Goal: Information Seeking & Learning: Find specific fact

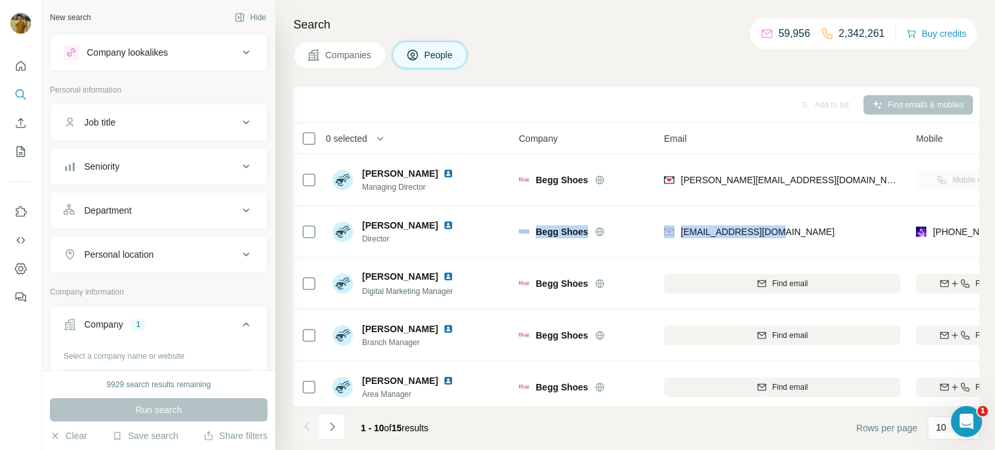
scroll to position [0, 170]
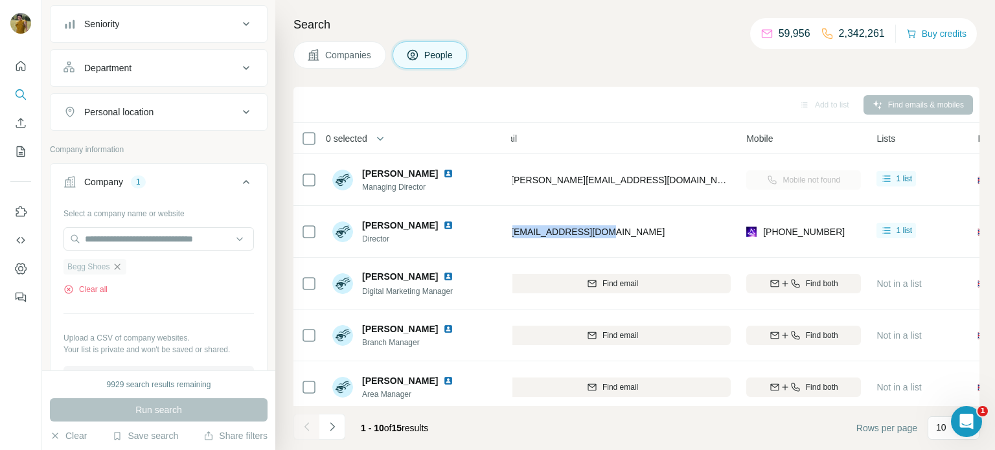
click at [118, 264] on icon "button" at bounding box center [117, 267] width 10 height 10
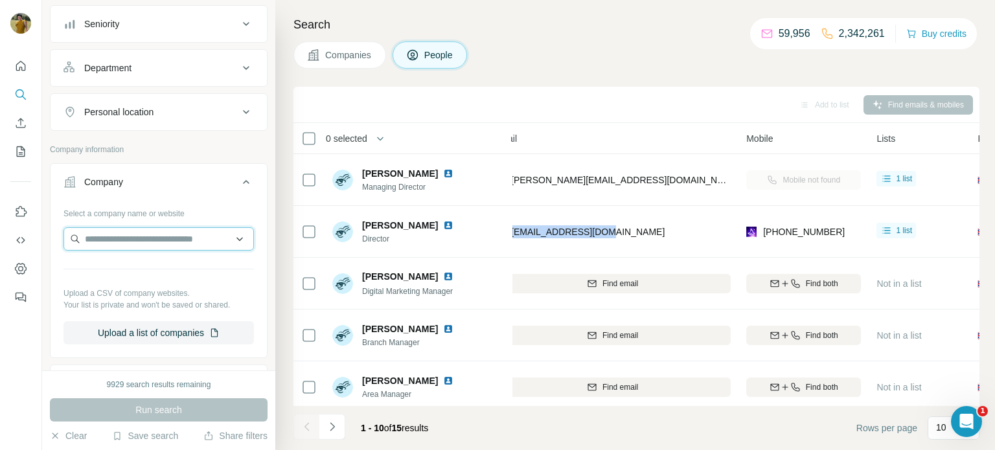
click at [113, 239] on input "text" at bounding box center [158, 238] width 190 height 23
paste input "**********"
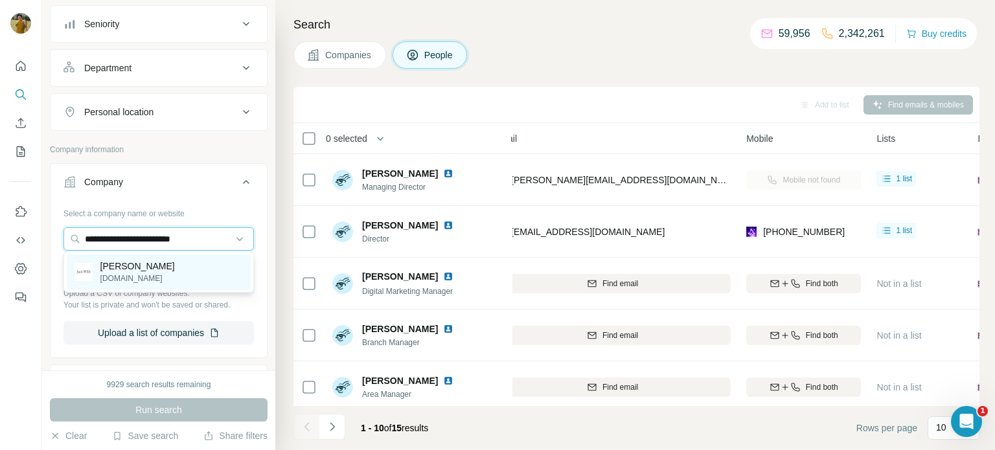
type input "**********"
click at [131, 268] on p "[PERSON_NAME]" at bounding box center [137, 266] width 74 height 13
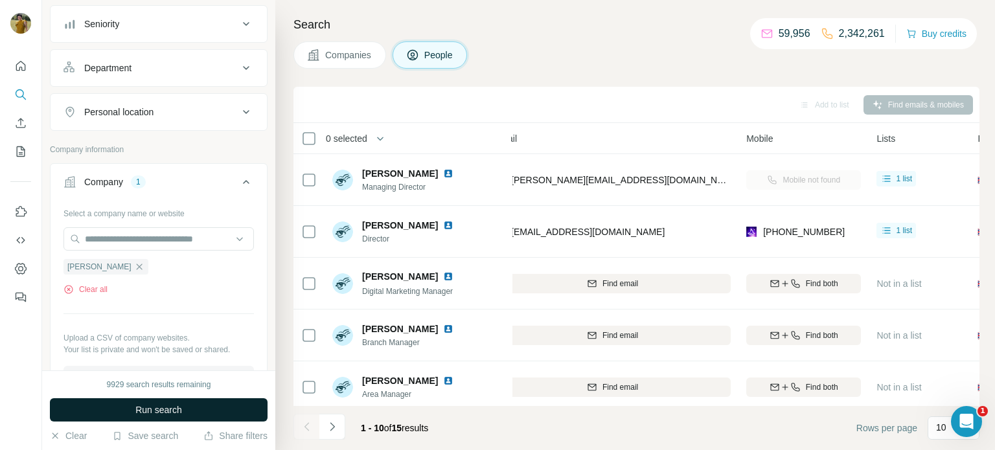
click at [159, 417] on button "Run search" at bounding box center [159, 409] width 218 height 23
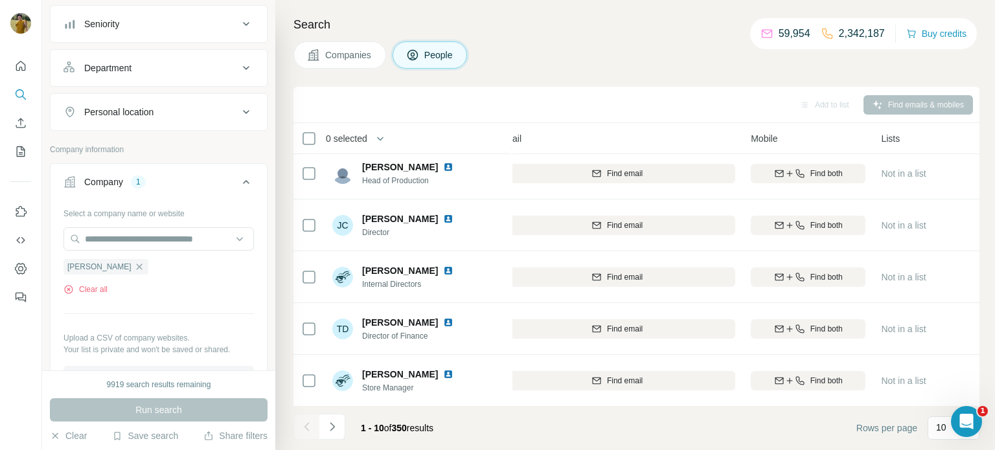
scroll to position [266, 165]
click at [332, 426] on icon "Navigate to next page" at bounding box center [332, 426] width 13 height 13
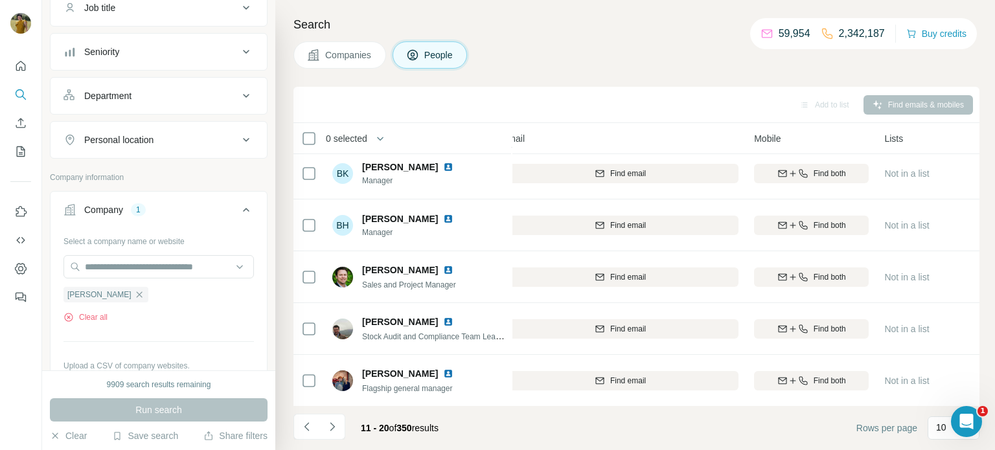
scroll to position [0, 0]
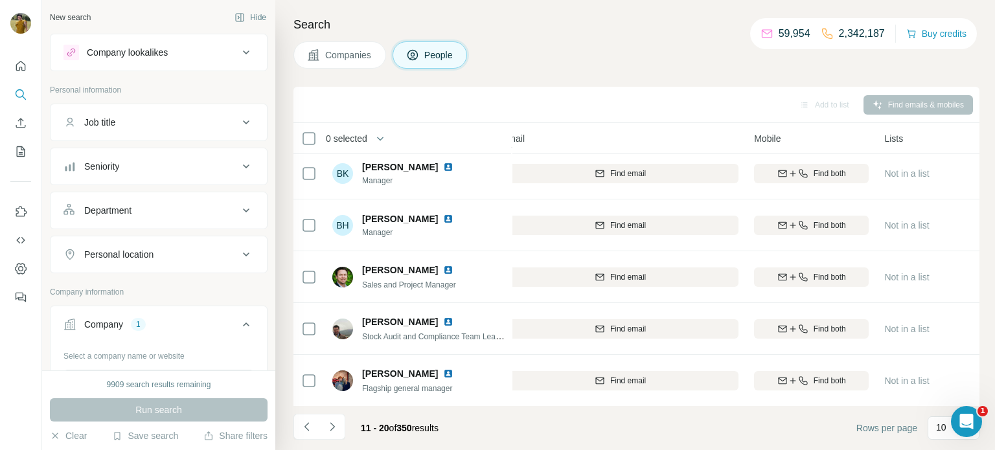
click at [143, 119] on div "Job title" at bounding box center [150, 122] width 175 height 13
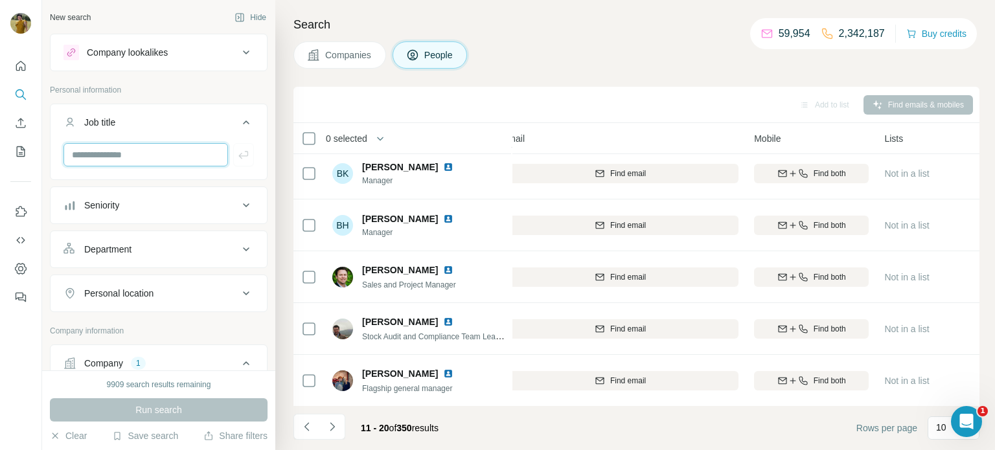
click at [139, 155] on input "text" at bounding box center [145, 154] width 165 height 23
type input "**********"
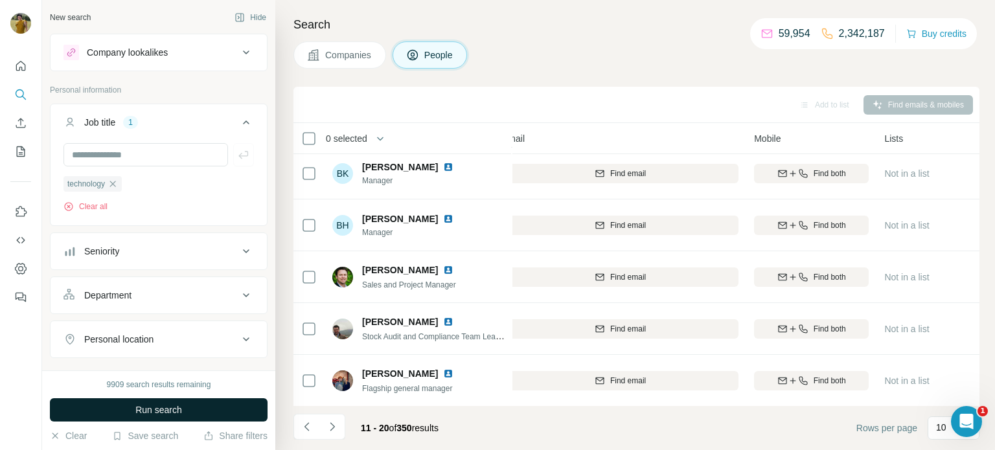
click at [140, 412] on span "Run search" at bounding box center [158, 409] width 47 height 13
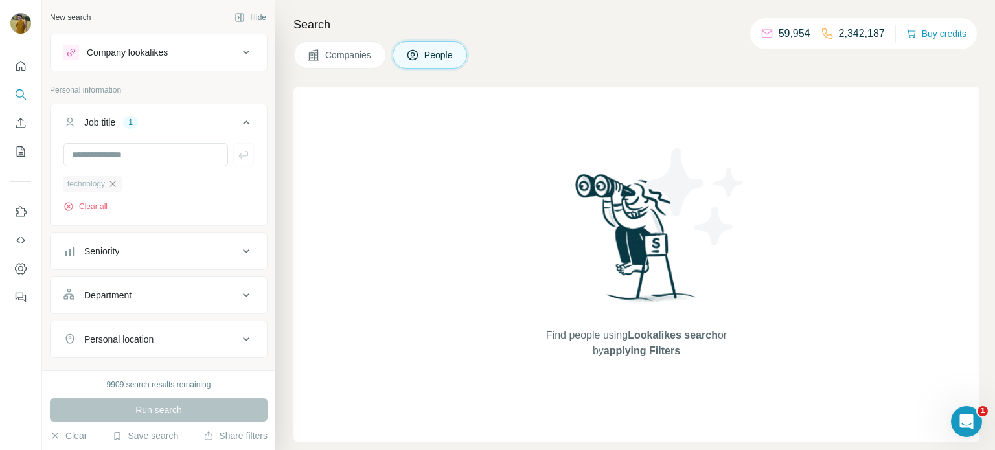
click at [114, 185] on icon "button" at bounding box center [113, 184] width 6 height 6
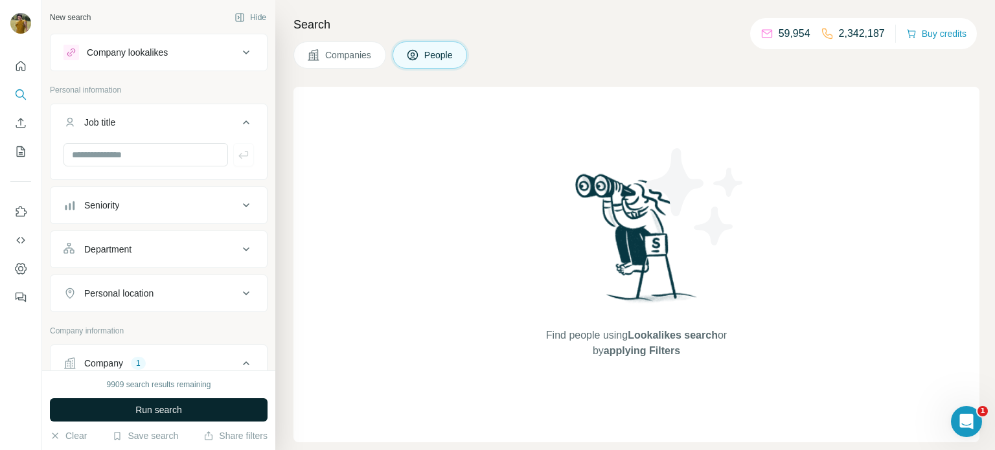
click at [155, 412] on span "Run search" at bounding box center [158, 409] width 47 height 13
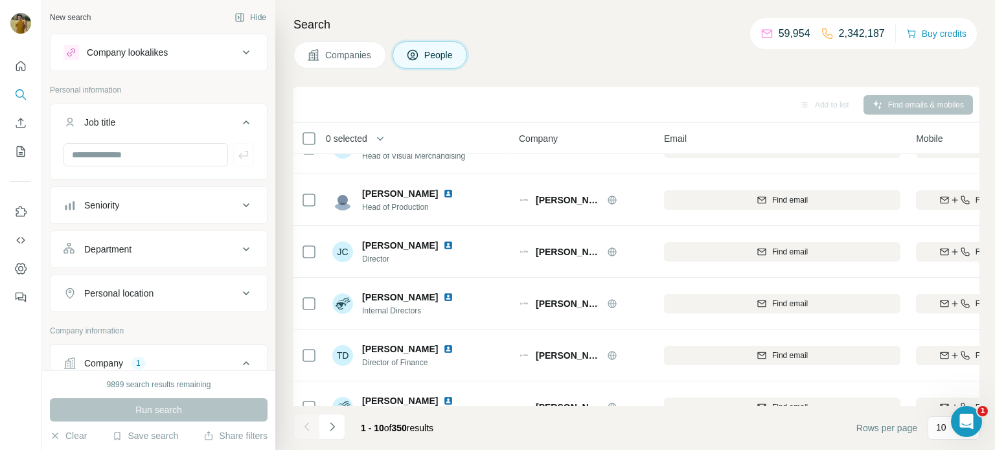
scroll to position [266, 0]
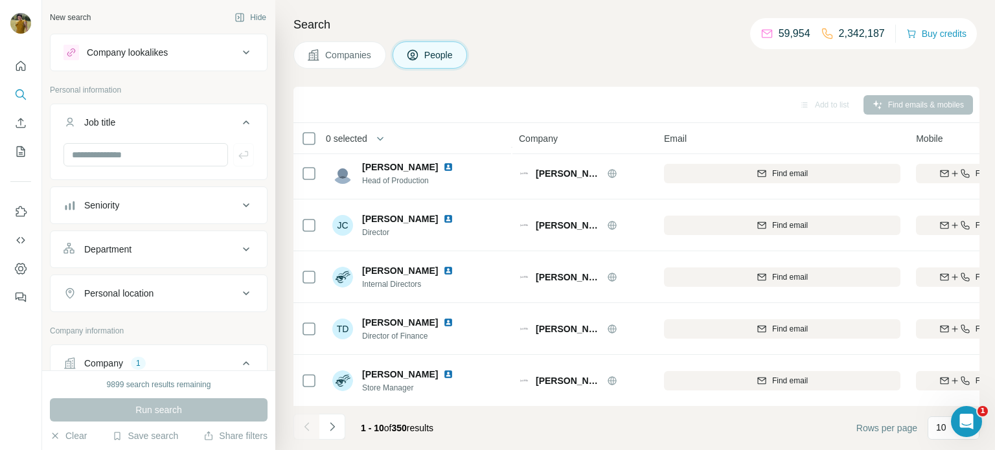
click at [0, 449] on div at bounding box center [0, 450] width 0 height 0
click at [332, 427] on icon "Navigate to next page" at bounding box center [332, 426] width 13 height 13
click at [336, 430] on icon "Navigate to next page" at bounding box center [332, 426] width 13 height 13
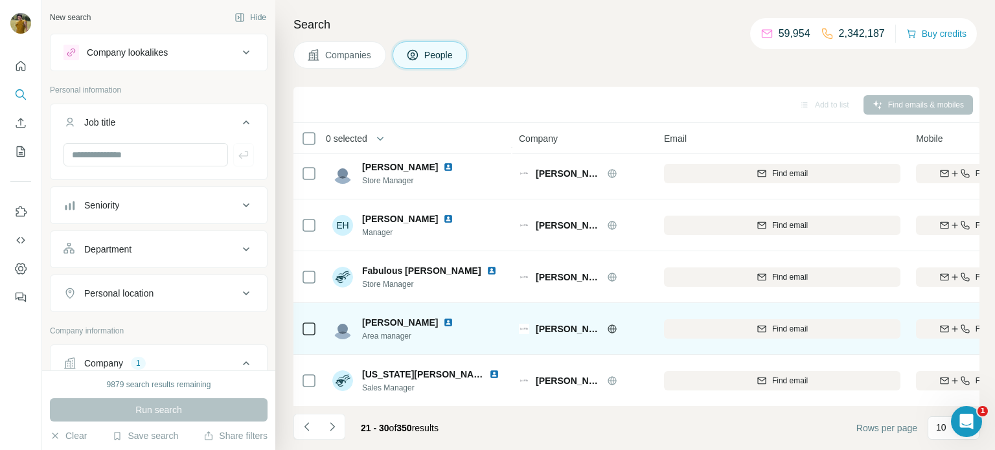
scroll to position [0, 0]
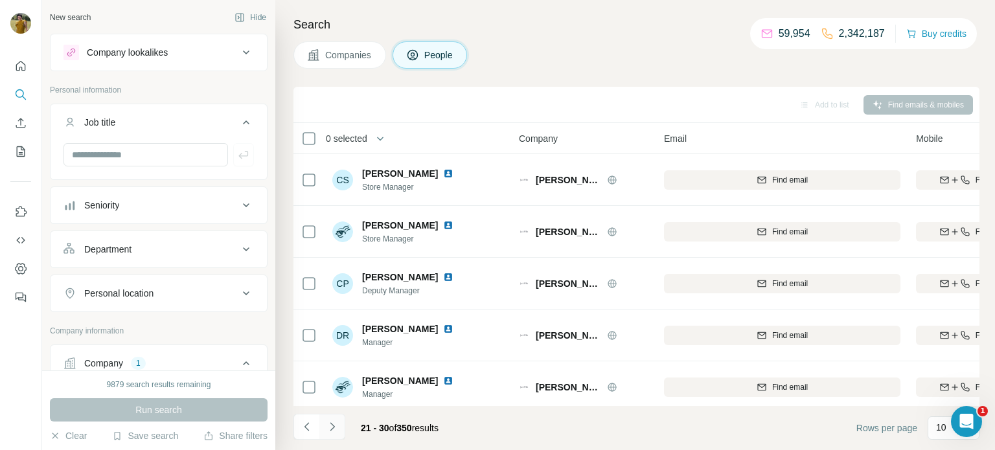
click at [332, 433] on button "Navigate to next page" at bounding box center [332, 427] width 26 height 26
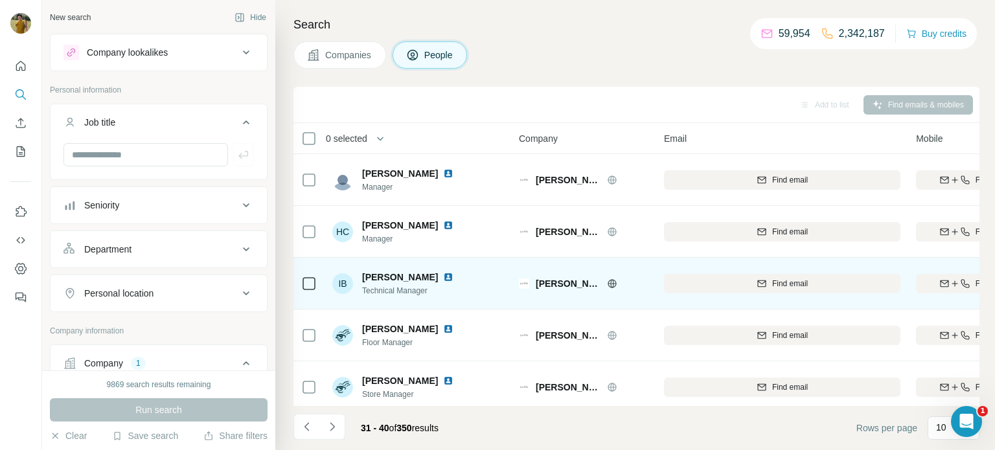
click at [443, 275] on img at bounding box center [448, 277] width 10 height 10
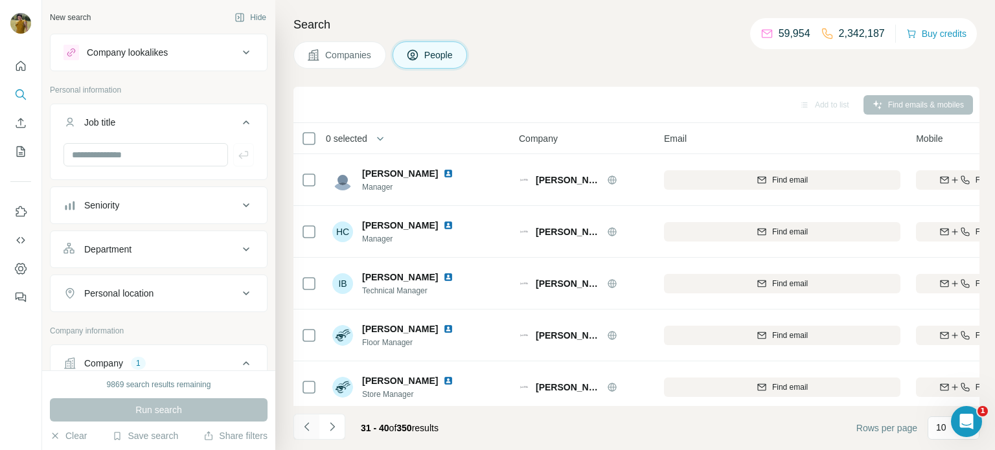
click at [310, 426] on icon "Navigate to previous page" at bounding box center [307, 426] width 13 height 13
click at [310, 426] on div at bounding box center [306, 427] width 26 height 26
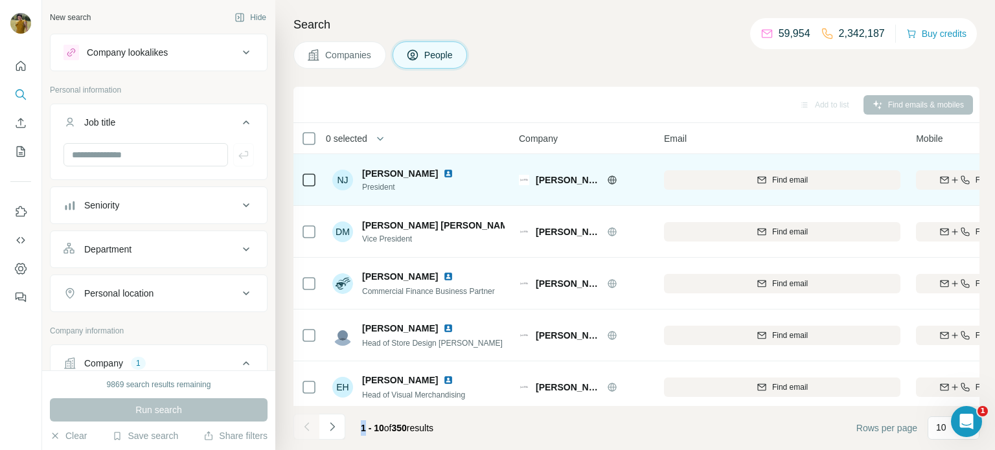
click at [443, 174] on img at bounding box center [448, 173] width 10 height 10
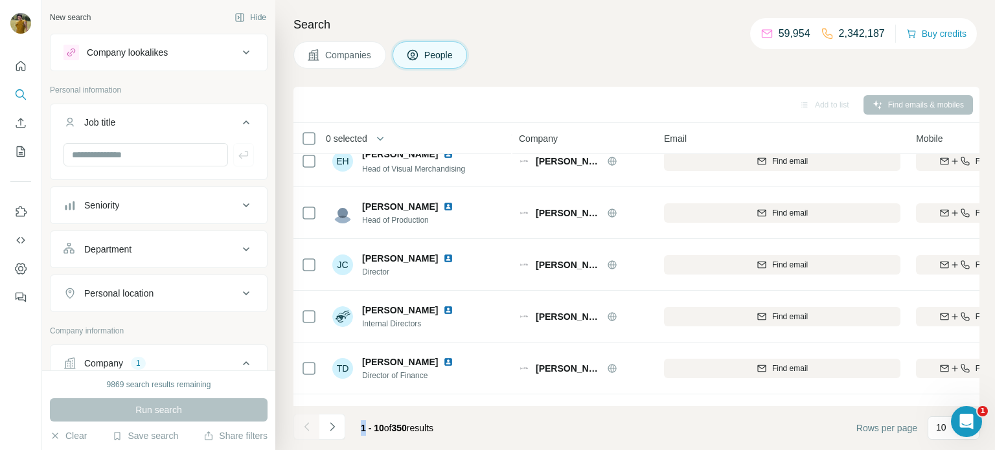
scroll to position [266, 0]
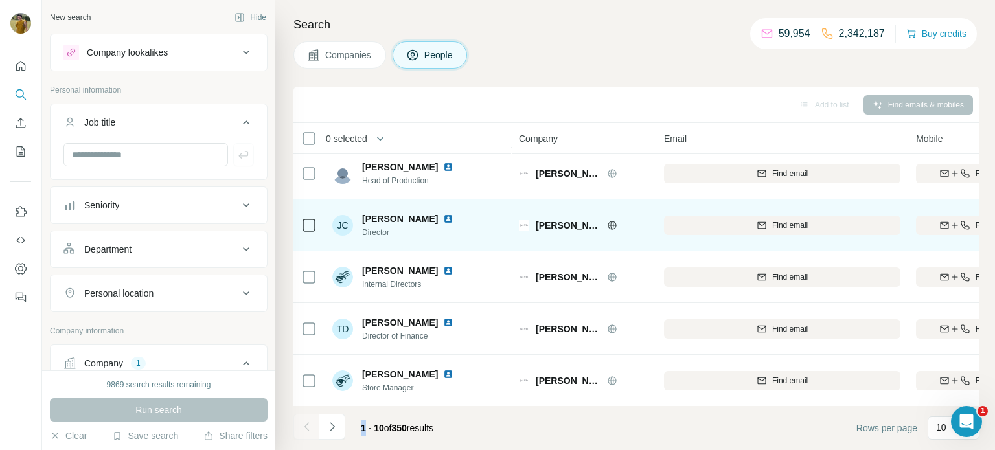
click at [443, 220] on img at bounding box center [448, 219] width 10 height 10
